Goal: Task Accomplishment & Management: Manage account settings

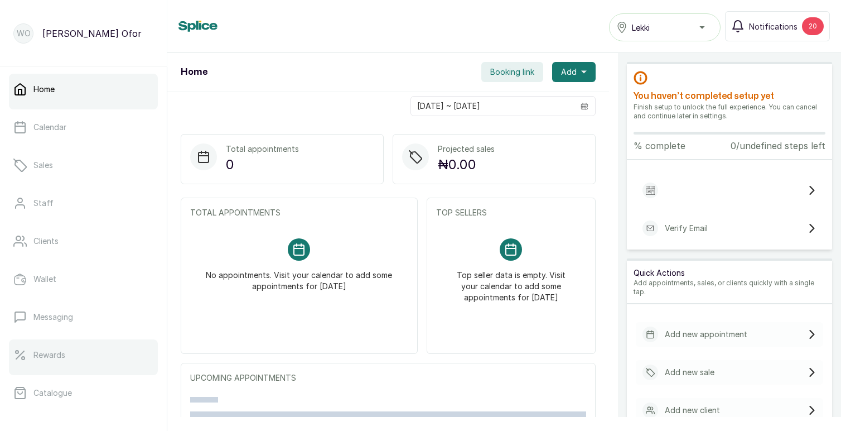
click at [54, 351] on p "Rewards" at bounding box center [49, 354] width 32 height 11
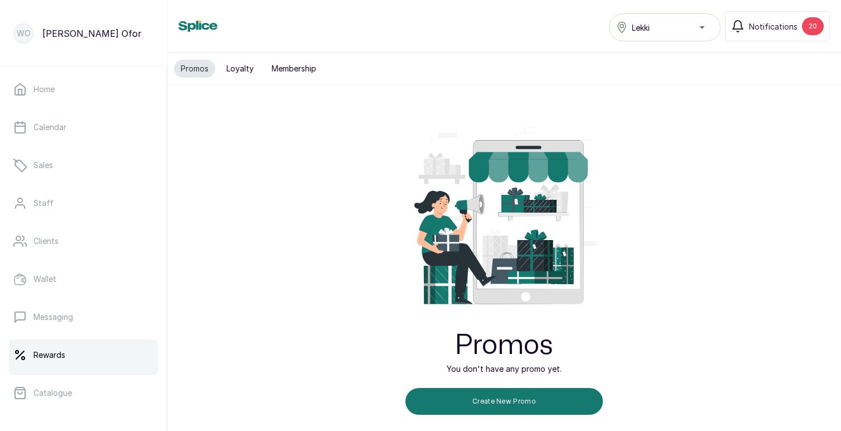
scroll to position [32, 0]
click at [245, 70] on button "Loyalty" at bounding box center [240, 69] width 41 height 18
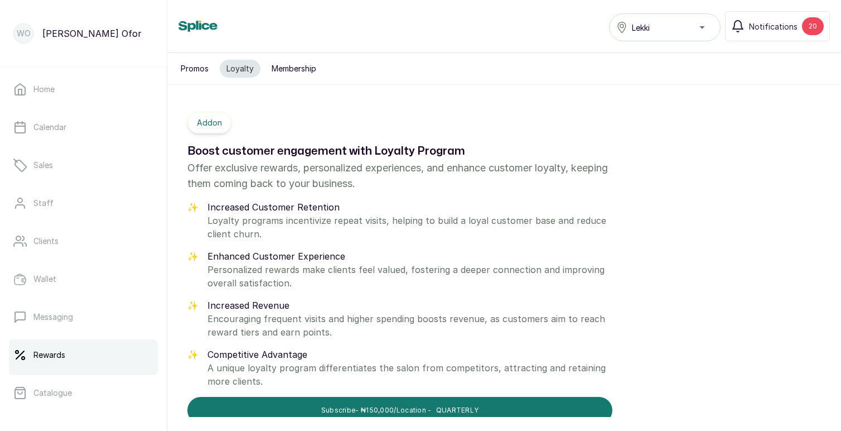
click at [294, 72] on button "Membership" at bounding box center [294, 69] width 58 height 18
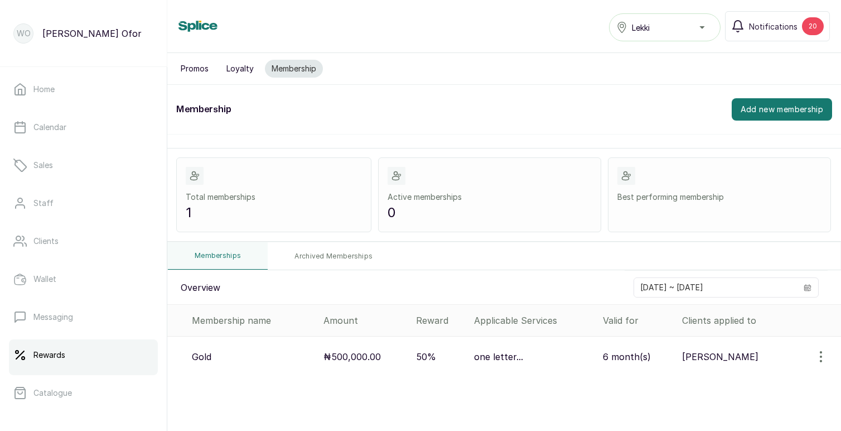
click at [512, 360] on p "one letter..." at bounding box center [498, 356] width 49 height 13
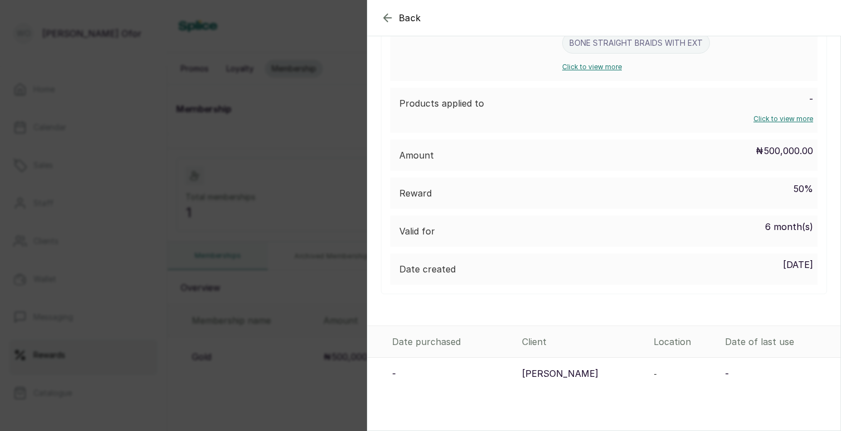
scroll to position [191, 0]
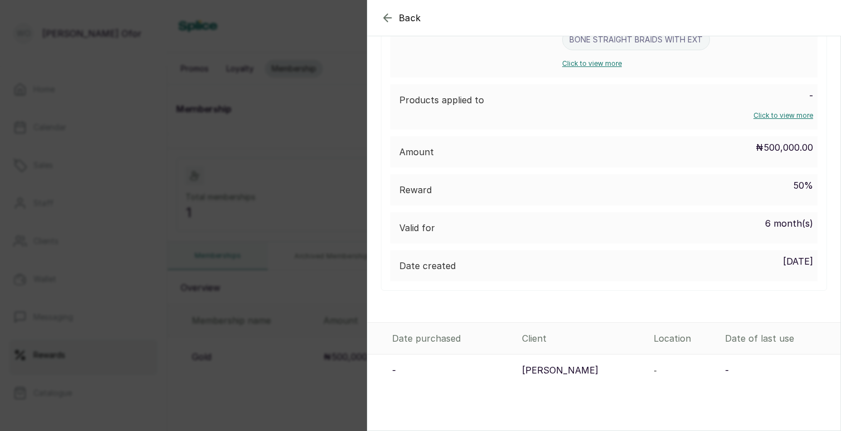
click at [299, 163] on div "Back Membership details Membership details Find information about the membershi…" at bounding box center [420, 215] width 841 height 431
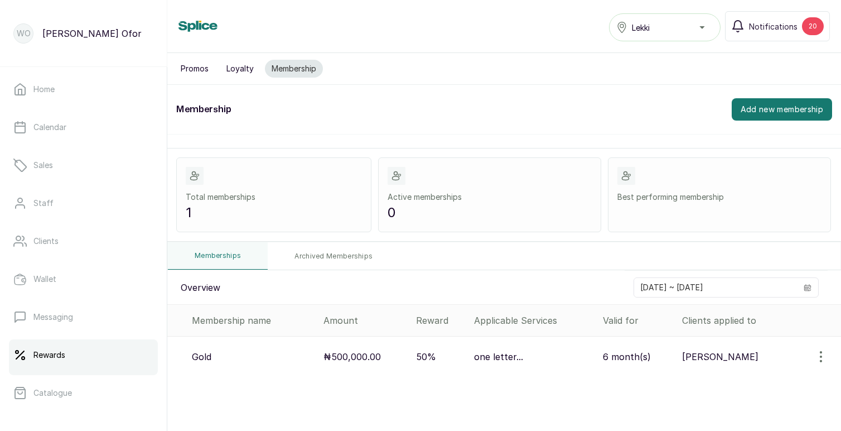
click at [196, 70] on button "Promos" at bounding box center [194, 69] width 41 height 18
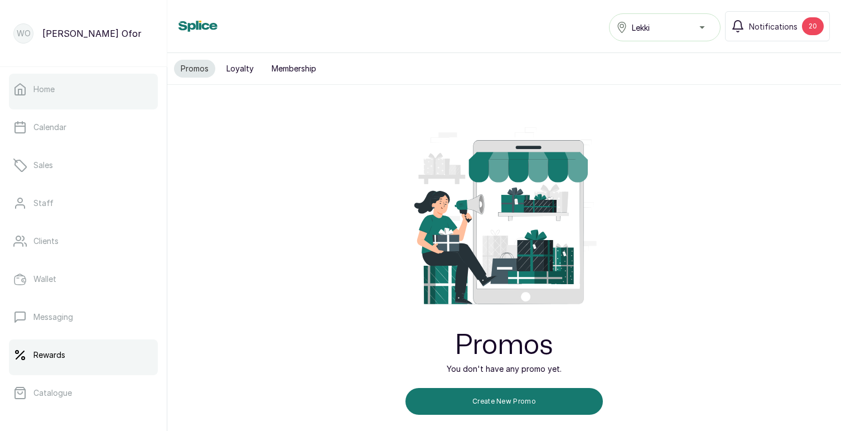
click at [61, 91] on link "Home" at bounding box center [83, 89] width 149 height 31
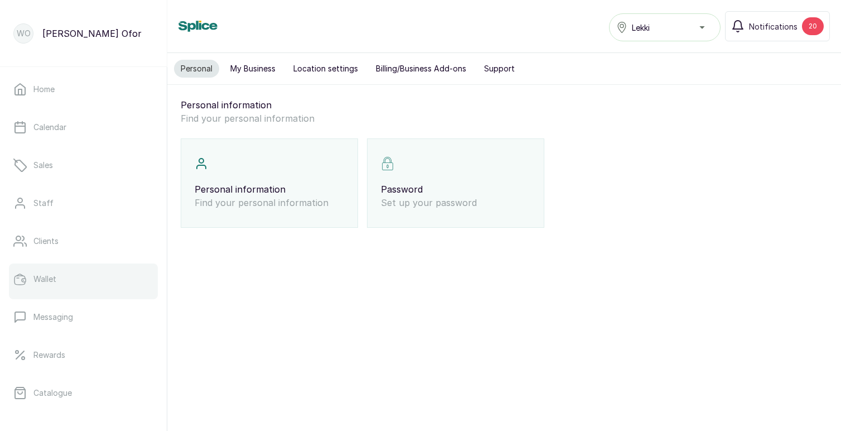
scroll to position [193, 0]
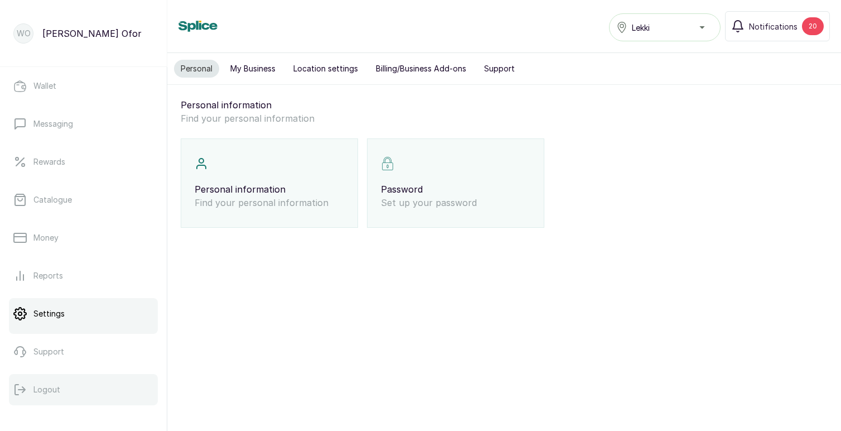
click at [54, 384] on p "Logout" at bounding box center [46, 389] width 27 height 11
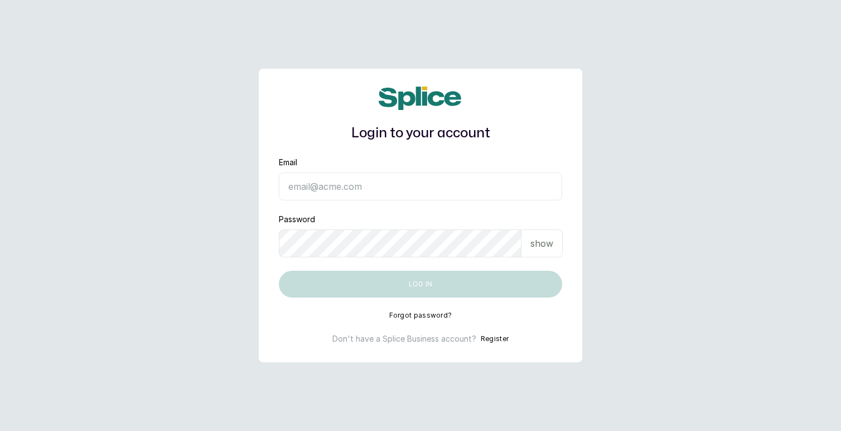
click at [332, 195] on input "Email" at bounding box center [420, 186] width 283 height 28
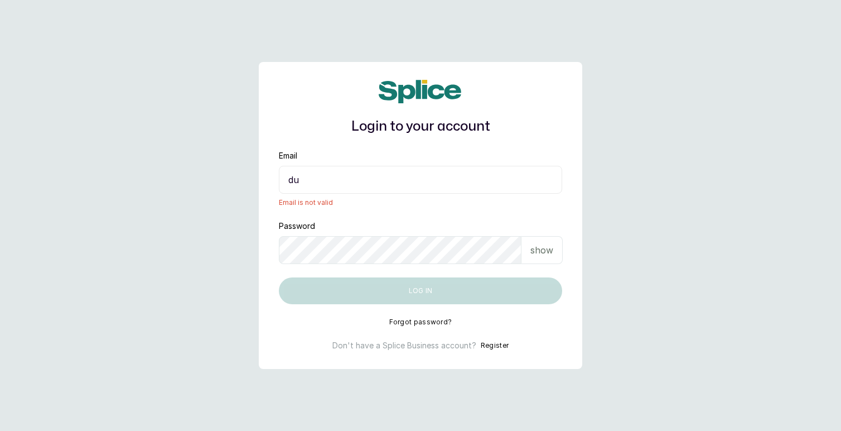
type input "[EMAIL_ADDRESS][DOMAIN_NAME]"
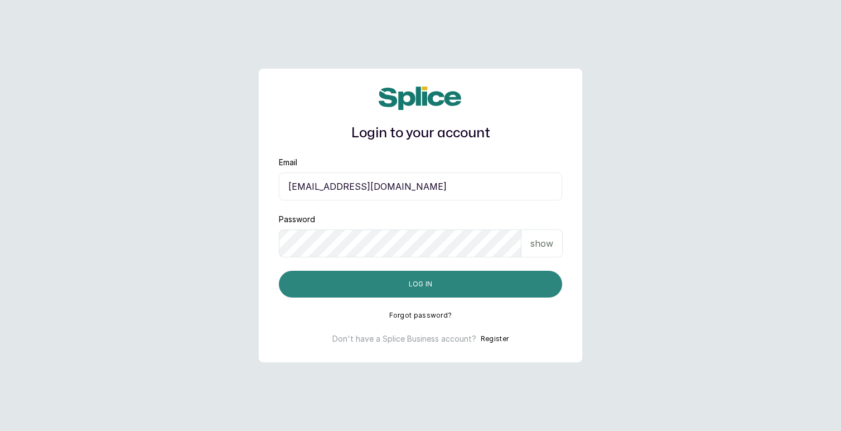
click at [408, 279] on button "Log in" at bounding box center [420, 283] width 283 height 27
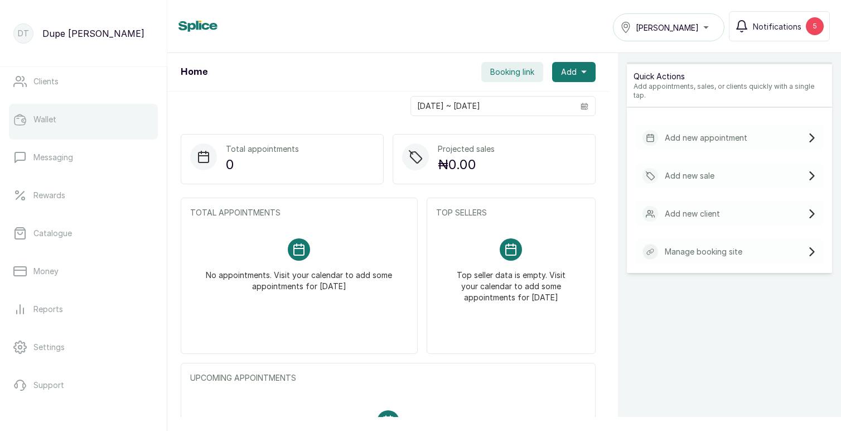
scroll to position [193, 0]
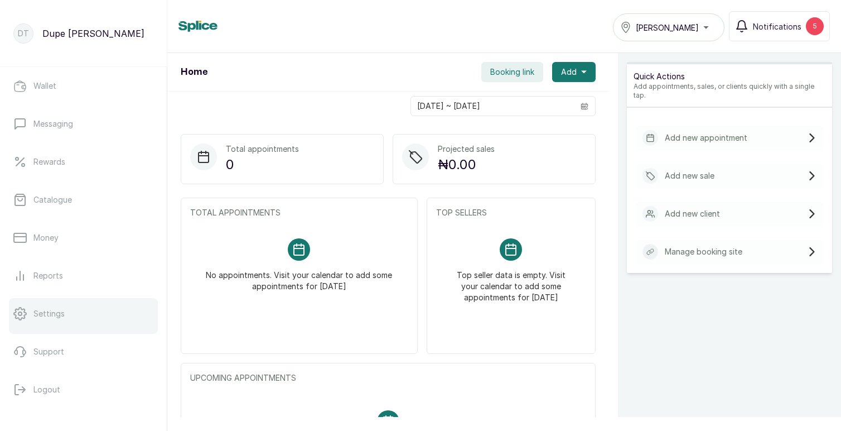
click at [59, 313] on p "Settings" at bounding box center [48, 313] width 31 height 11
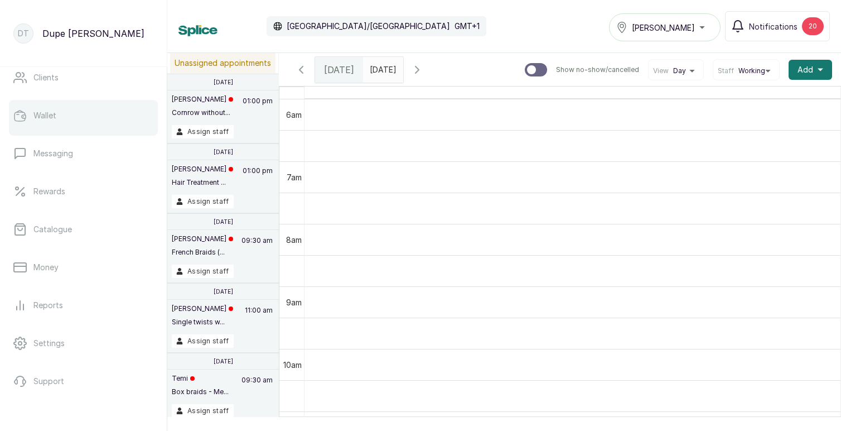
scroll to position [193, 0]
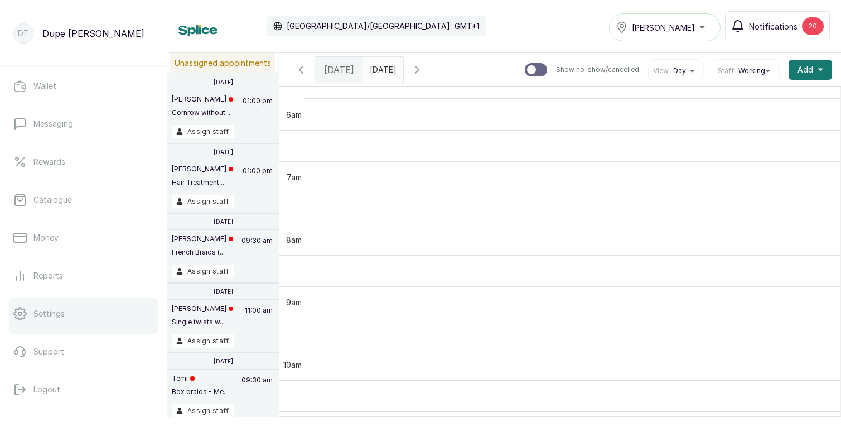
click at [50, 315] on p "Settings" at bounding box center [48, 313] width 31 height 11
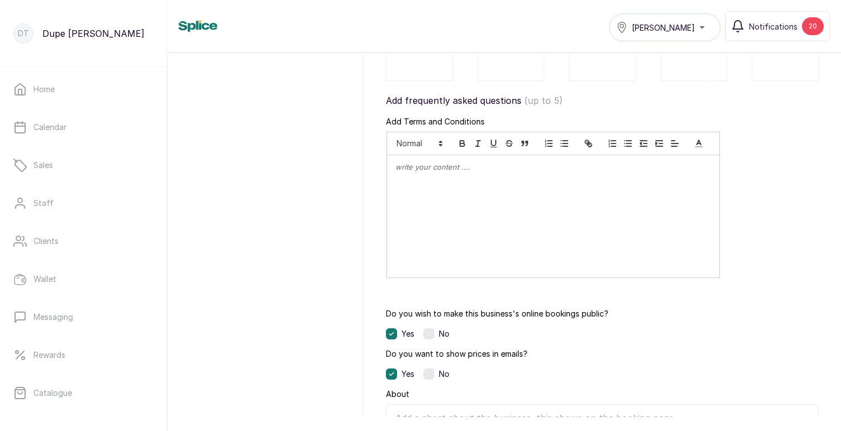
scroll to position [893, 0]
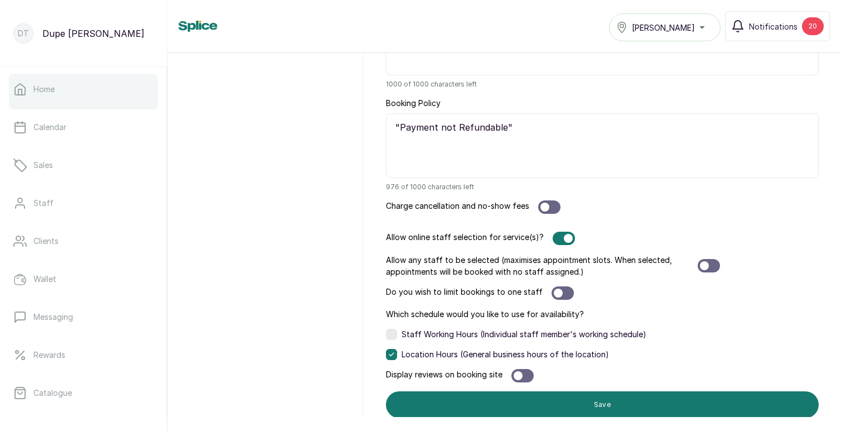
click at [66, 88] on link "Home" at bounding box center [83, 89] width 149 height 31
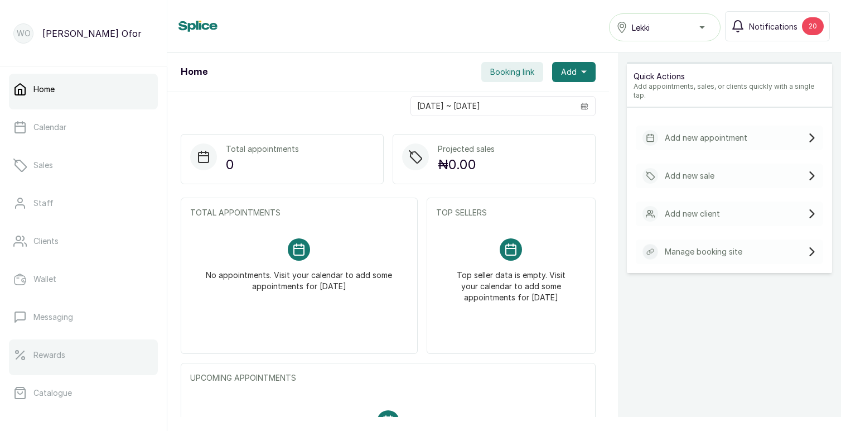
click at [76, 349] on link "Rewards" at bounding box center [83, 354] width 149 height 31
